Goal: Find specific page/section: Find specific page/section

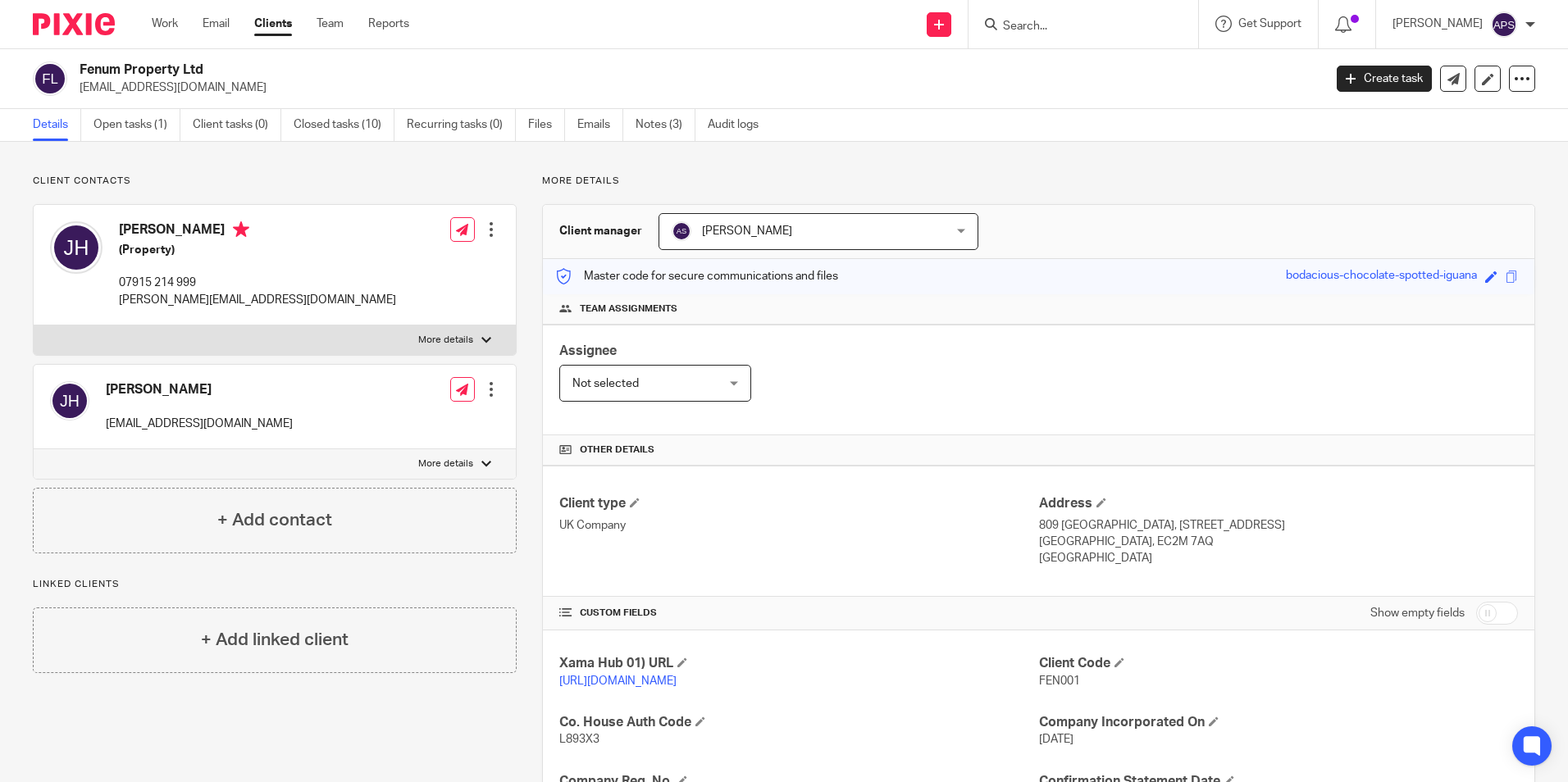
click at [615, 31] on div "Send new email Create task Add client Get Support Contact Support Help Document…" at bounding box center [1001, 24] width 1134 height 48
click at [1027, 165] on div "Client contacts Joshua Jon Hay (Property) 07915 214 999 josh@fenumproperty.com …" at bounding box center [784, 621] width 1568 height 960
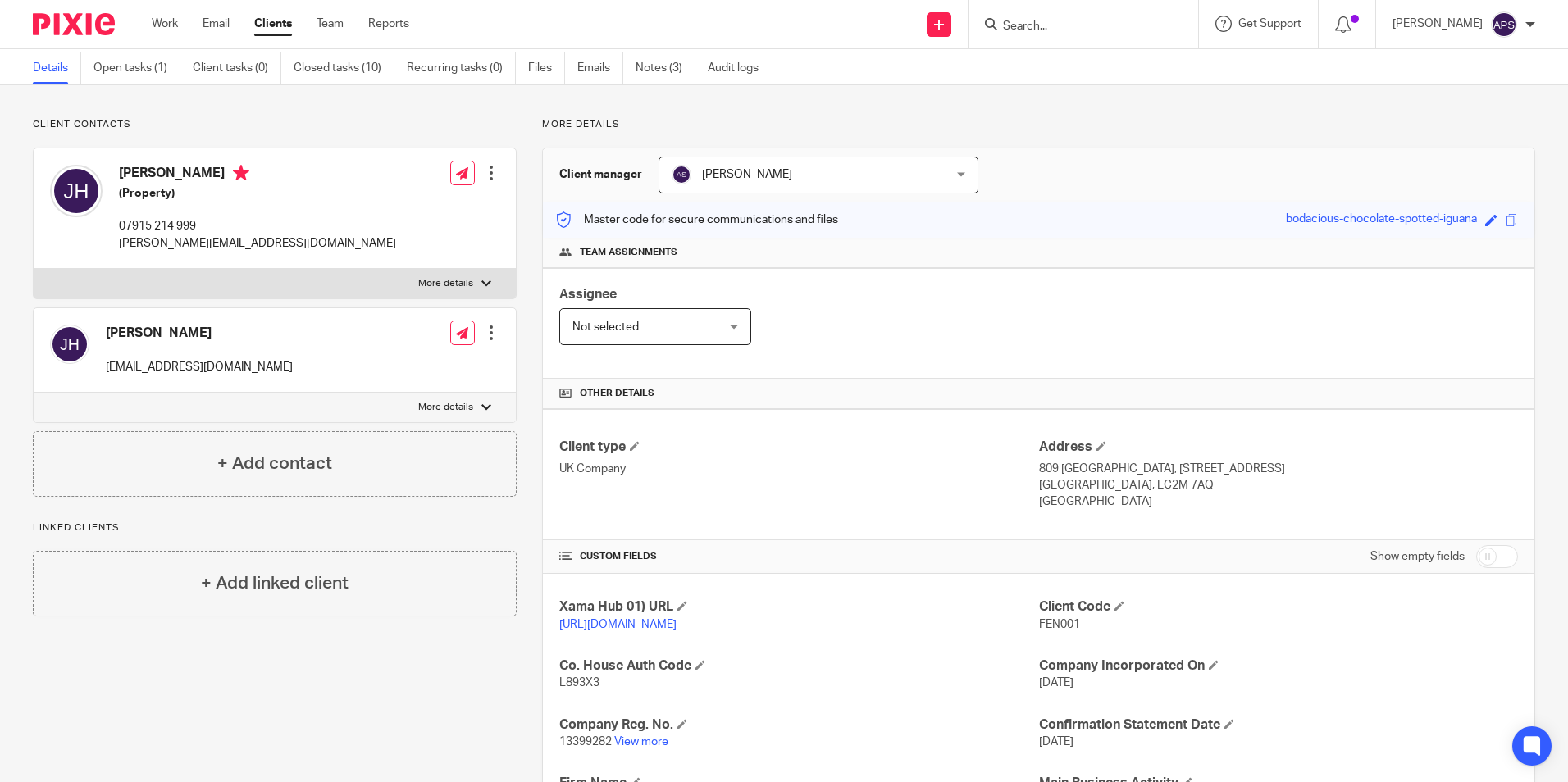
scroll to position [335, 0]
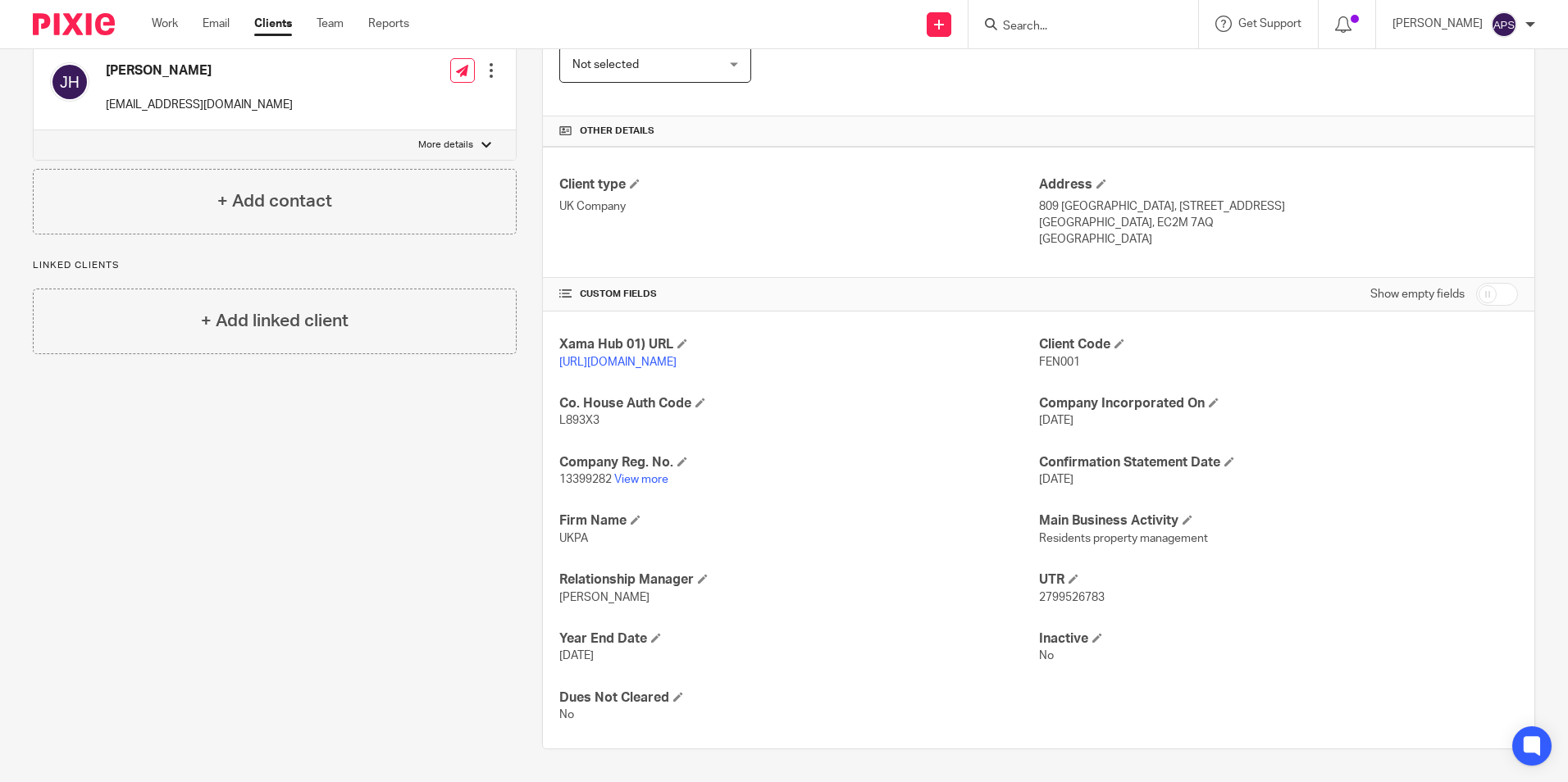
click at [1385, 147] on div "Client type UK Company Address 809 Salisbury House, 29 Finsbury circus London, …" at bounding box center [1038, 212] width 992 height 131
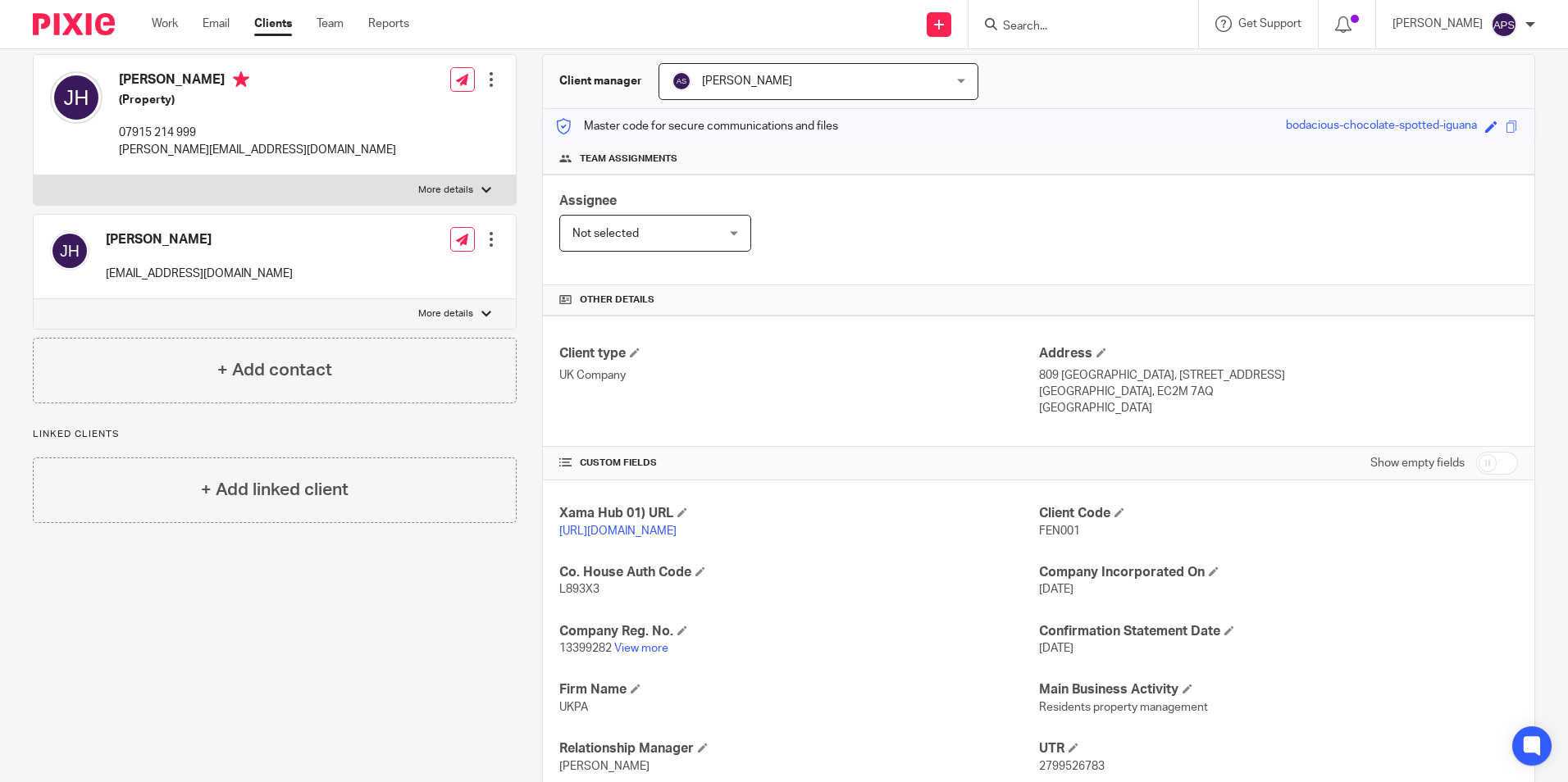
scroll to position [0, 0]
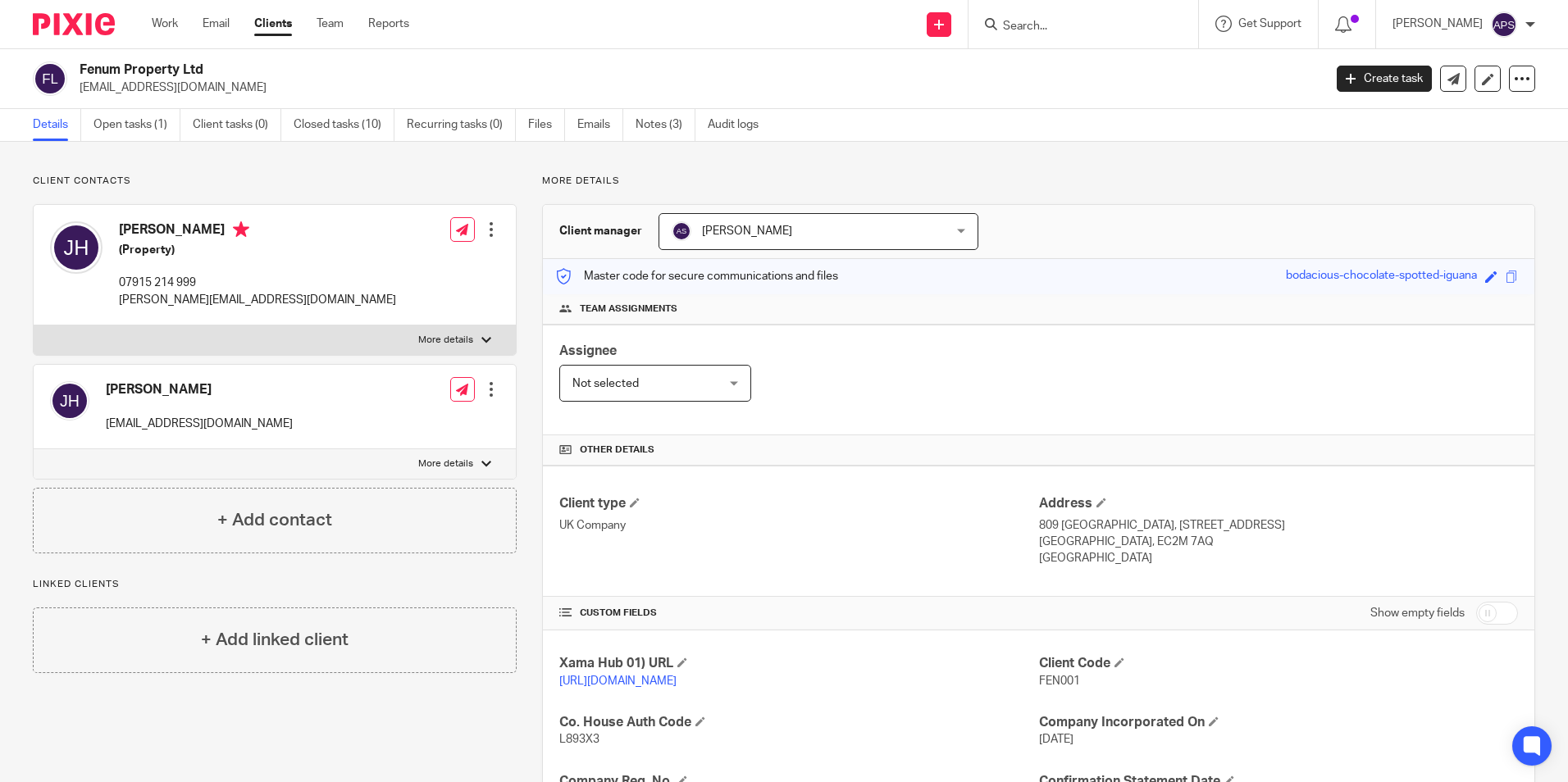
click at [1088, 28] on input "Search" at bounding box center [1075, 27] width 148 height 15
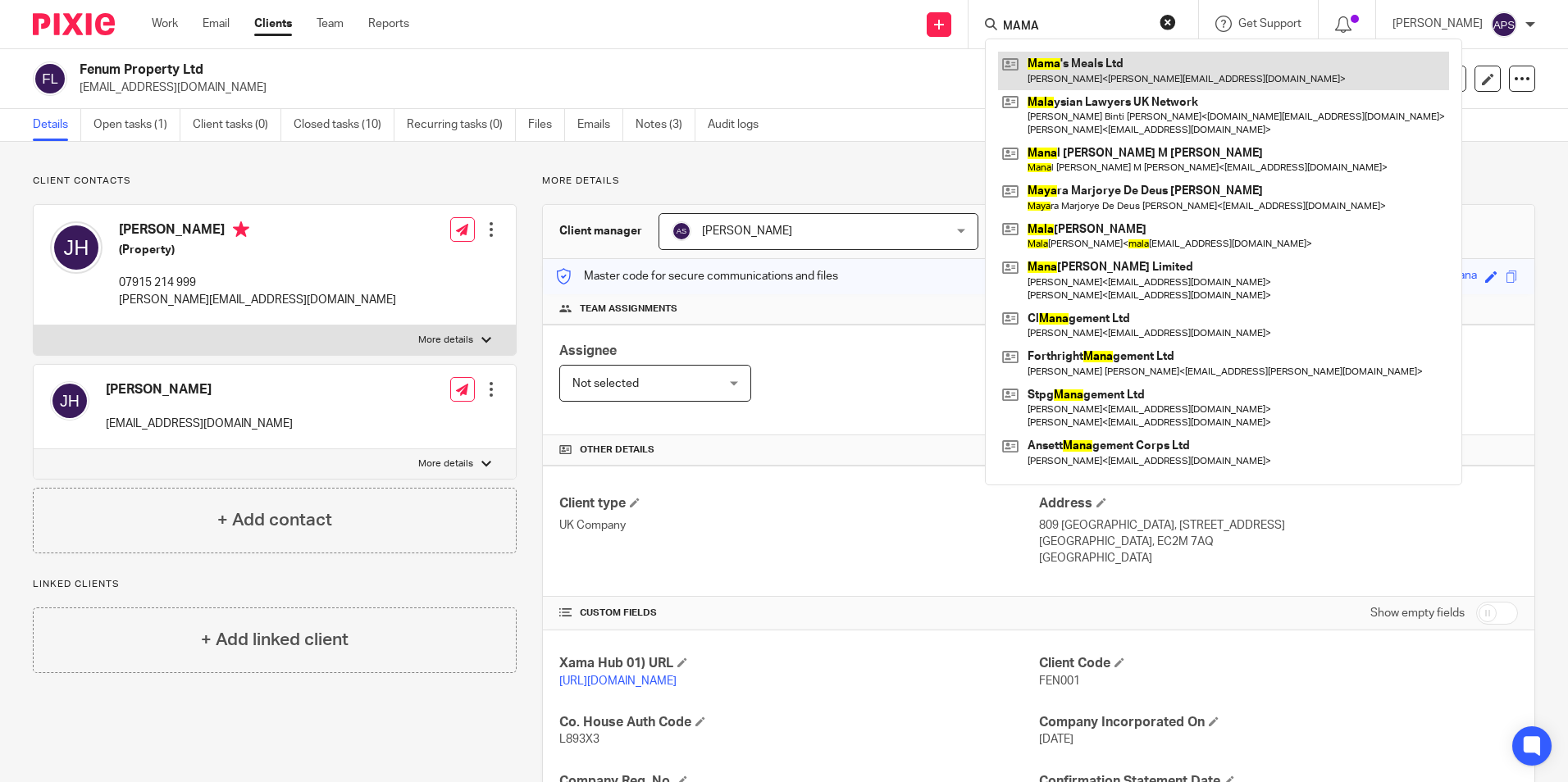
type input "MAMA"
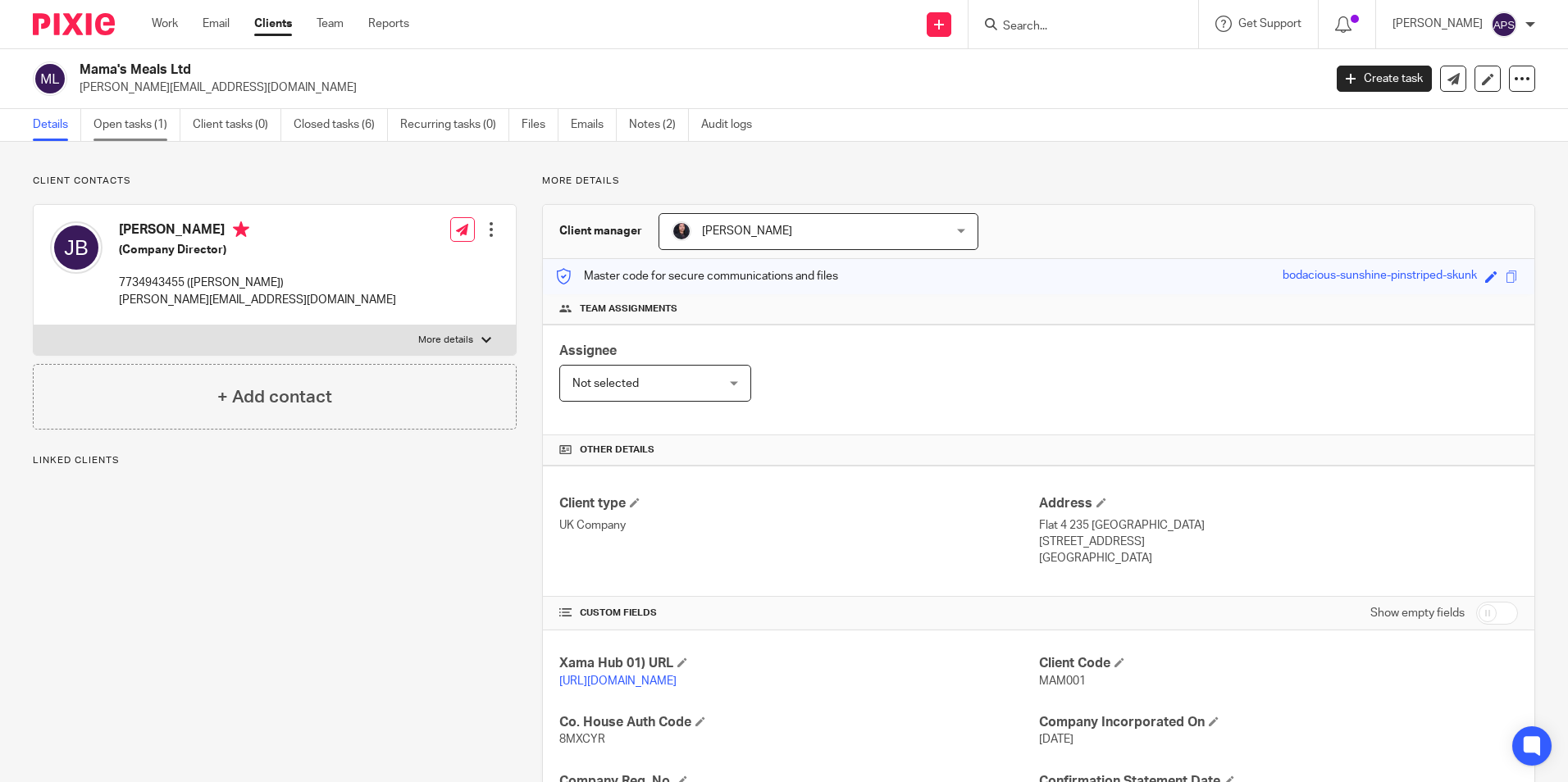
click at [158, 127] on link "Open tasks (1)" at bounding box center [136, 125] width 87 height 32
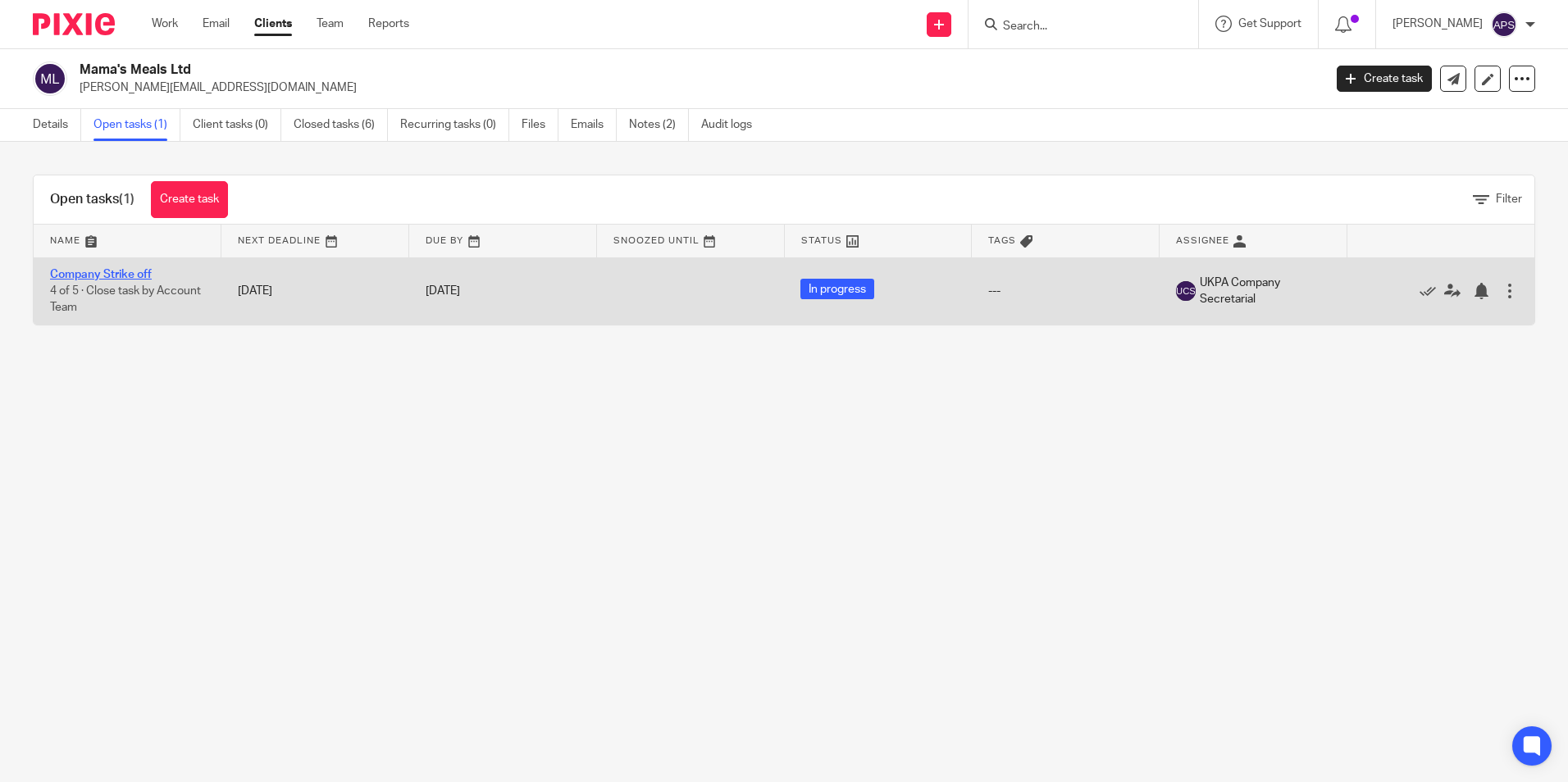
click at [123, 272] on link "Company Strike off" at bounding box center [101, 275] width 101 height 11
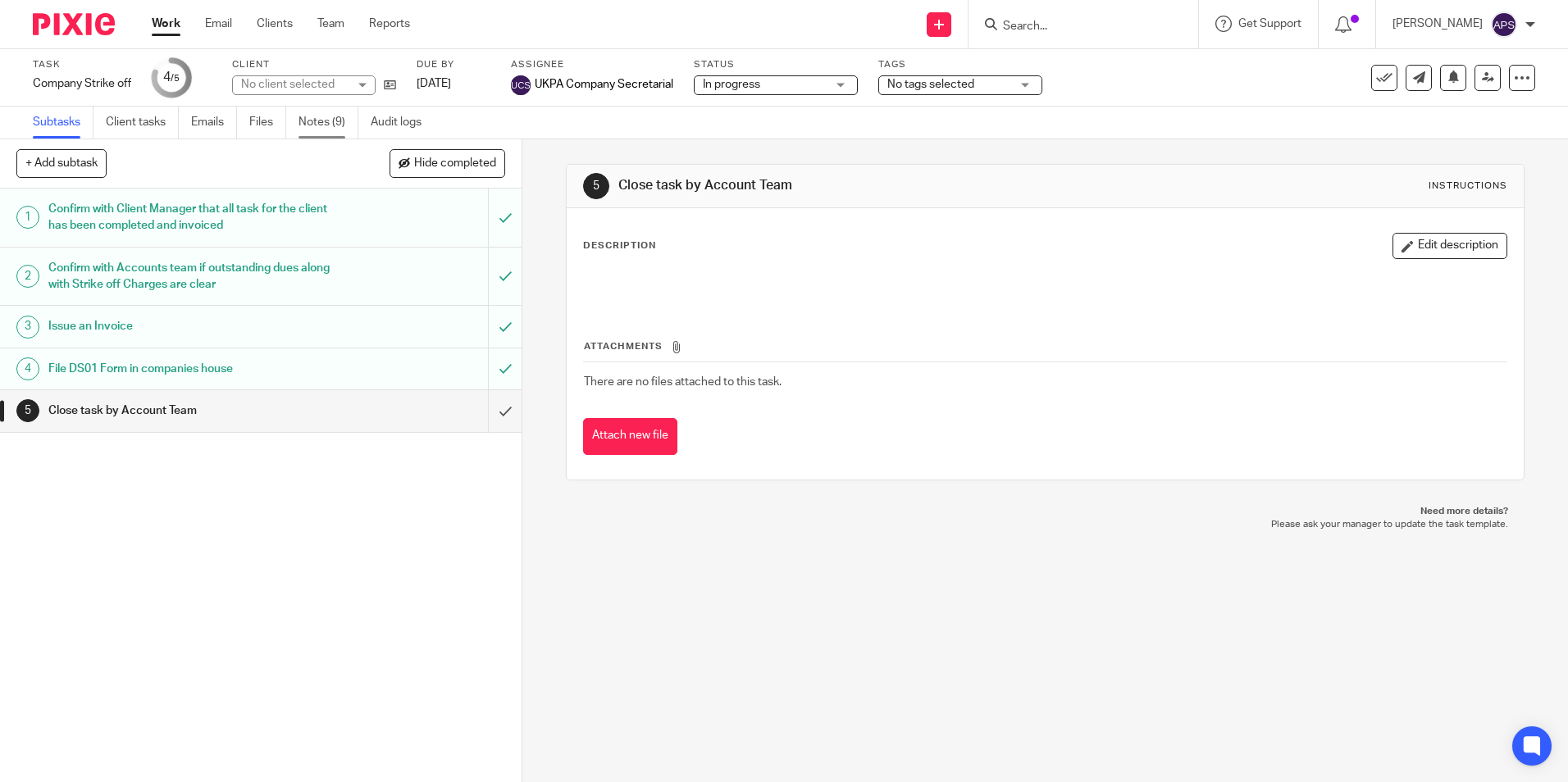
click at [323, 128] on link "Notes (9)" at bounding box center [329, 123] width 60 height 32
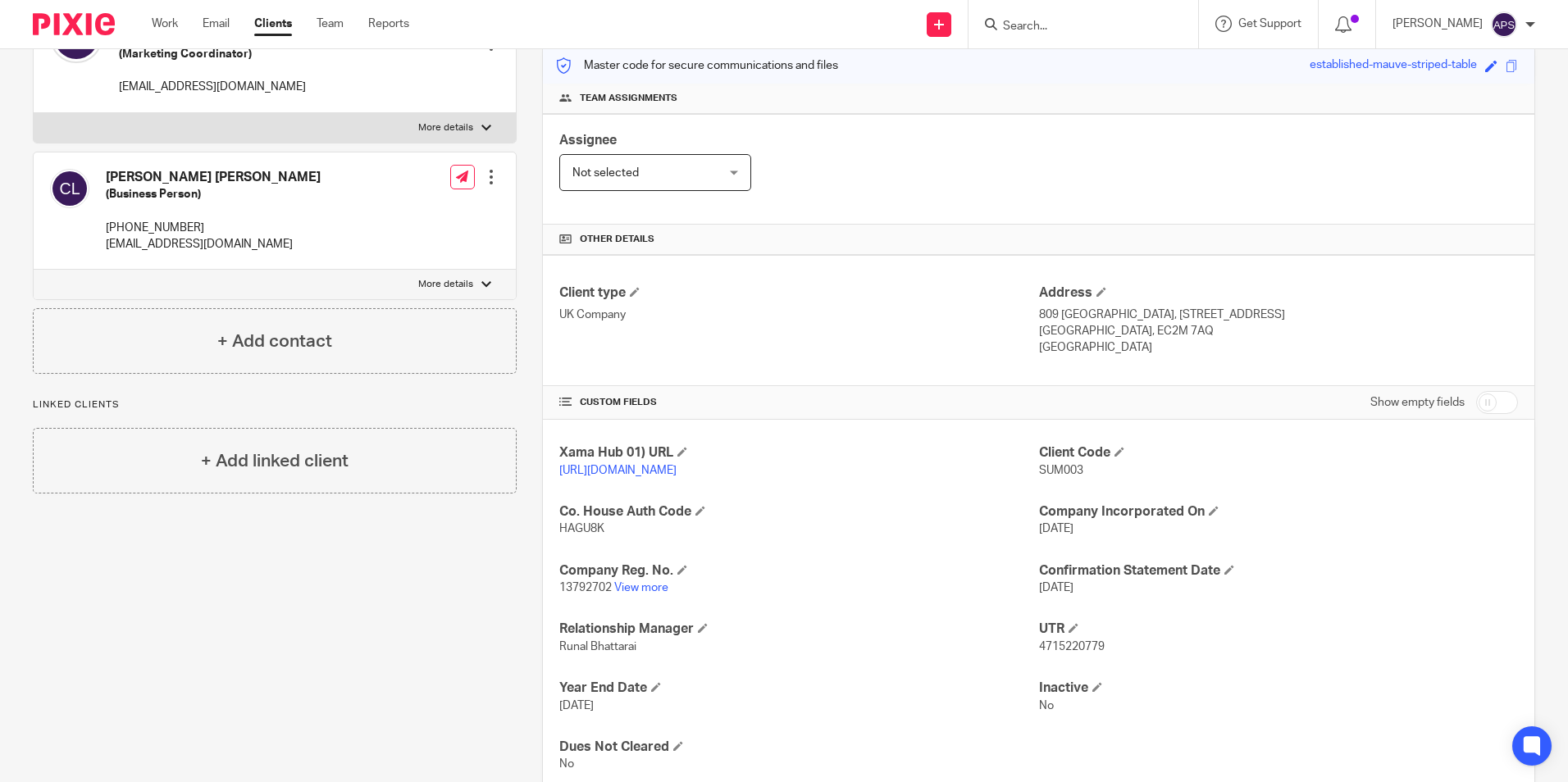
scroll to position [195, 0]
